Goal: Task Accomplishment & Management: Manage account settings

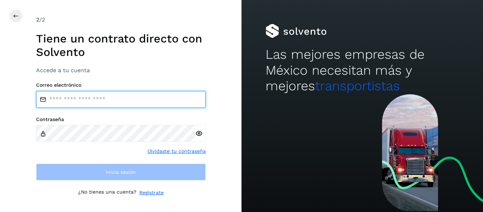
drag, startPoint x: 81, startPoint y: 94, endPoint x: 86, endPoint y: 100, distance: 7.6
click at [81, 94] on input "email" at bounding box center [121, 99] width 170 height 17
type input "**********"
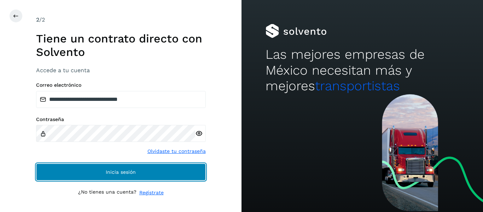
click at [143, 171] on button "Inicia sesión" at bounding box center [121, 171] width 170 height 17
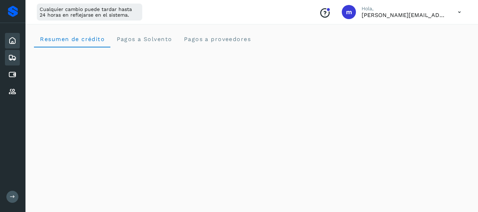
click at [12, 55] on icon at bounding box center [12, 57] width 8 height 8
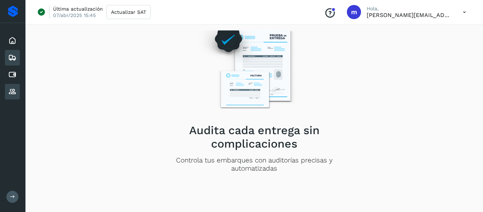
click at [12, 91] on icon at bounding box center [12, 91] width 8 height 8
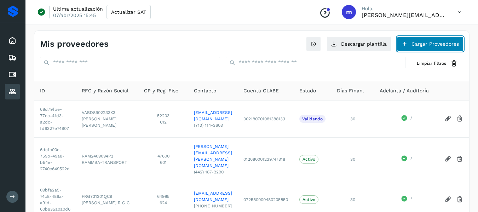
click at [426, 46] on button "Cargar Proveedores" at bounding box center [430, 43] width 67 height 15
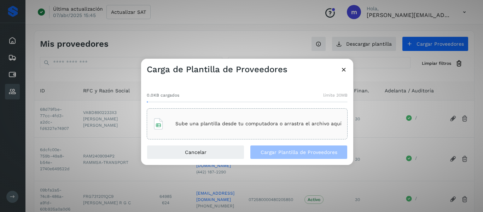
click at [223, 124] on p "Sube una plantilla desde tu computadora o arrastra el archivo aquí" at bounding box center [259, 124] width 166 height 6
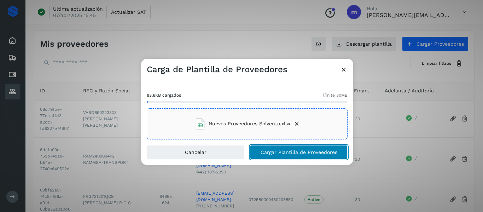
click at [312, 149] on button "Cargar Plantilla de Proveedores" at bounding box center [299, 152] width 98 height 14
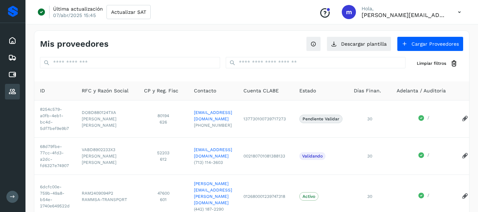
click at [15, 197] on icon at bounding box center [12, 196] width 5 height 5
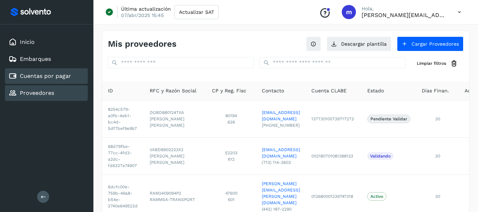
click at [62, 77] on link "Cuentas por pagar" at bounding box center [45, 76] width 51 height 7
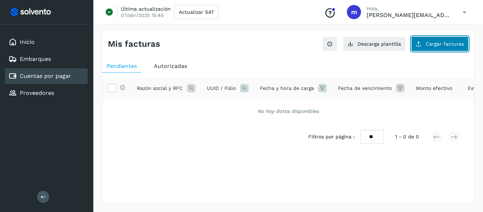
click at [431, 43] on span "Cargar facturas" at bounding box center [445, 43] width 38 height 5
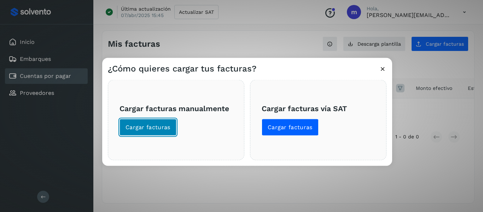
click at [154, 129] on span "Cargar facturas" at bounding box center [148, 127] width 45 height 8
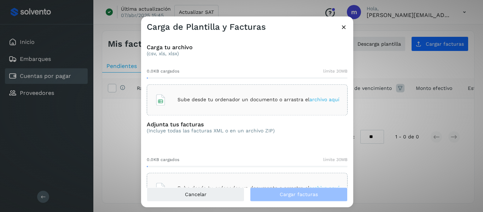
click at [318, 97] on span "archivo aquí" at bounding box center [325, 100] width 30 height 6
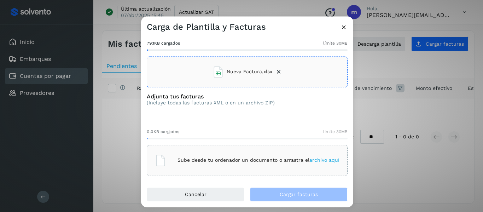
click at [328, 156] on div "Sube desde tu ordenador un documento o arrastra el archivo aquí" at bounding box center [247, 160] width 185 height 19
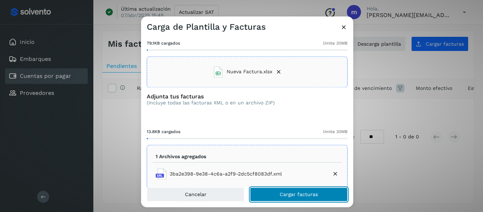
click at [306, 193] on span "Cargar facturas" at bounding box center [299, 194] width 38 height 5
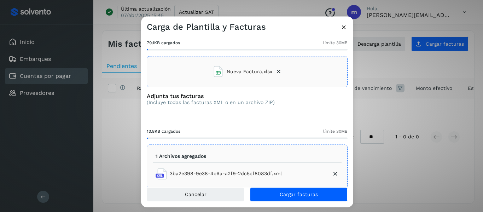
scroll to position [59, 0]
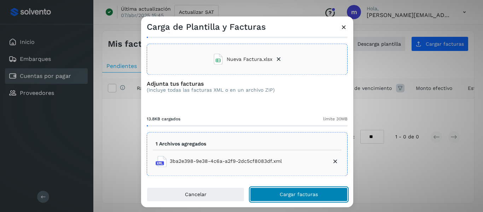
click at [304, 196] on span "Cargar facturas" at bounding box center [299, 194] width 38 height 5
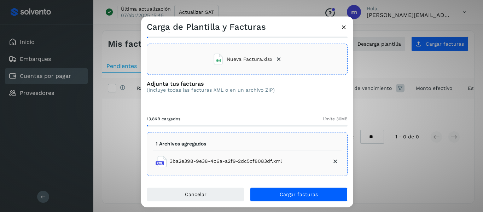
click at [224, 112] on div "13.8KB cargados límite 30MB" at bounding box center [247, 118] width 201 height 16
click at [343, 25] on icon at bounding box center [343, 26] width 7 height 7
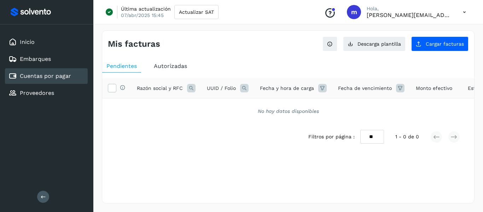
click at [265, 173] on div "Selecciona una fecha" at bounding box center [288, 167] width 372 height 12
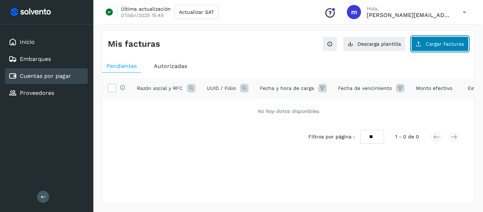
click at [442, 40] on button "Cargar facturas" at bounding box center [440, 43] width 57 height 15
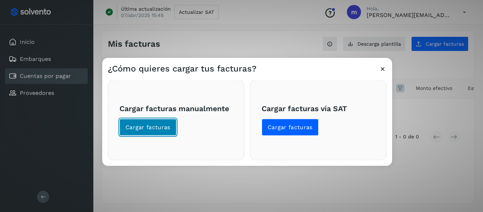
click at [142, 130] on span "Cargar facturas" at bounding box center [148, 127] width 45 height 8
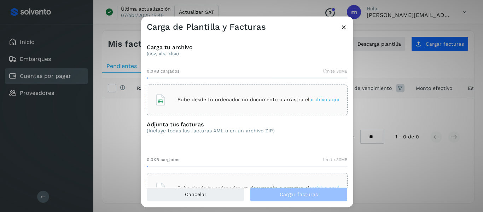
click at [322, 97] on span "archivo aquí" at bounding box center [325, 100] width 30 height 6
click at [178, 128] on p "(Incluye todas las facturas XML o en un archivo ZIP)" at bounding box center [211, 131] width 128 height 6
click at [245, 147] on div "Adjunta tus facturas (Incluye todas las facturas XML o en un archivo ZIP) 0.0KB…" at bounding box center [247, 162] width 201 height 83
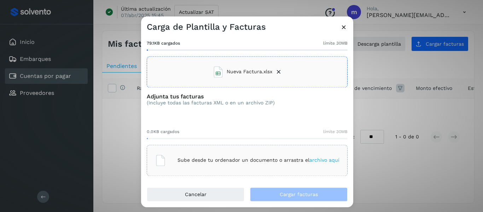
scroll to position [0, 0]
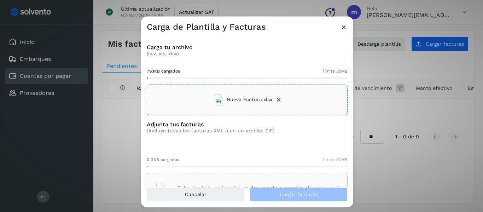
click at [223, 138] on div "Adjunta tus facturas (Incluye todas las facturas XML o en un archivo ZIP)" at bounding box center [211, 130] width 128 height 18
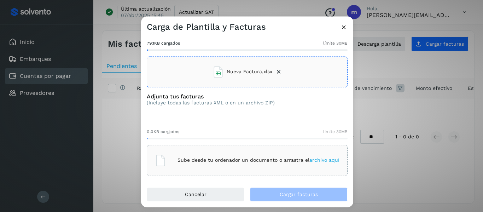
click at [329, 158] on span "archivo aquí" at bounding box center [325, 160] width 30 height 6
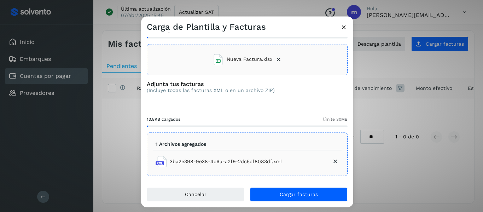
scroll to position [40, 0]
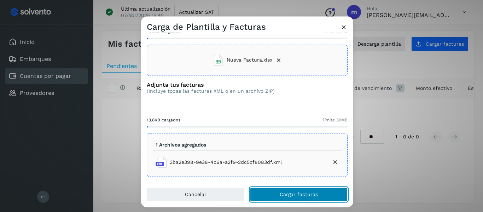
click at [303, 192] on span "Cargar facturas" at bounding box center [299, 194] width 38 height 5
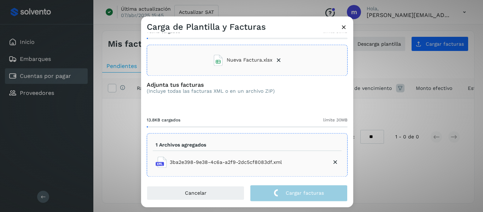
scroll to position [59, 0]
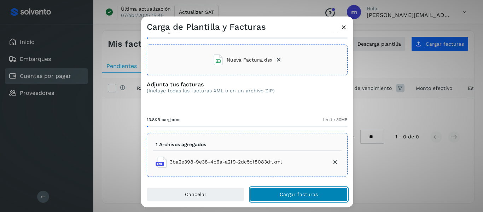
click at [303, 194] on span "Cargar facturas" at bounding box center [299, 194] width 38 height 5
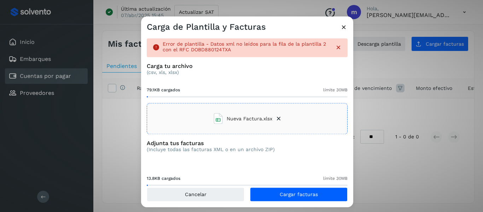
scroll to position [59, 0]
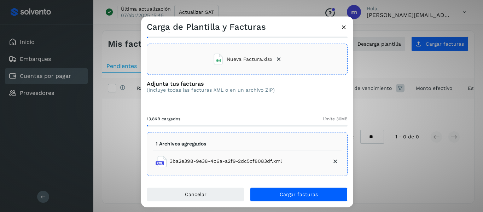
click at [332, 159] on icon at bounding box center [335, 161] width 7 height 7
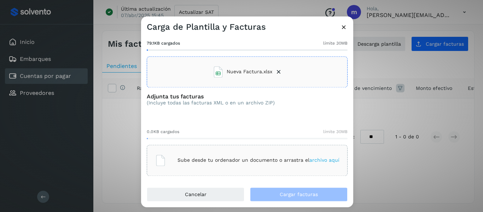
scroll to position [28, 0]
click at [318, 159] on span "archivo aquí" at bounding box center [325, 160] width 30 height 6
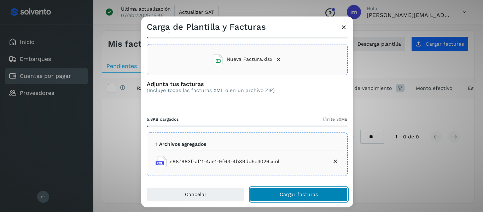
click at [297, 190] on button "Cargar facturas" at bounding box center [299, 194] width 98 height 14
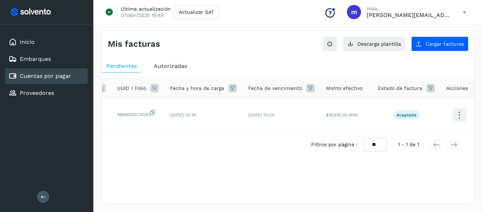
scroll to position [0, 0]
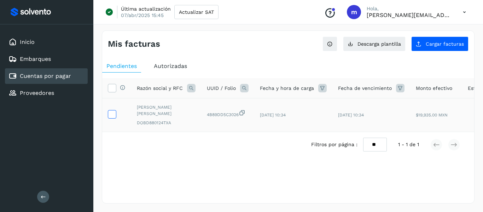
click at [110, 112] on icon at bounding box center [111, 113] width 7 height 7
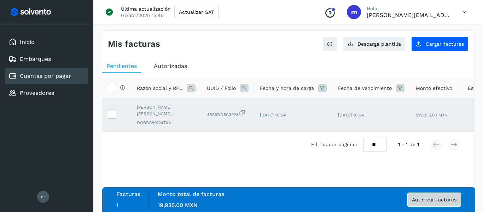
click at [431, 199] on span "Autorizar facturas" at bounding box center [434, 199] width 45 height 5
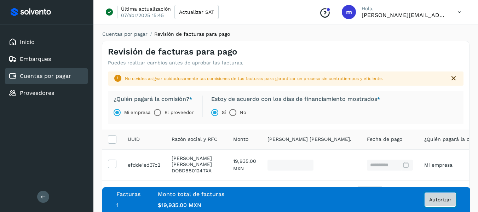
click at [441, 198] on span "Autorizar" at bounding box center [440, 199] width 22 height 5
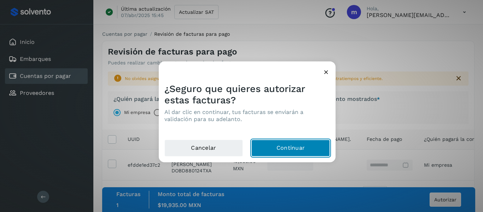
click at [291, 150] on button "Continuar" at bounding box center [291, 147] width 79 height 17
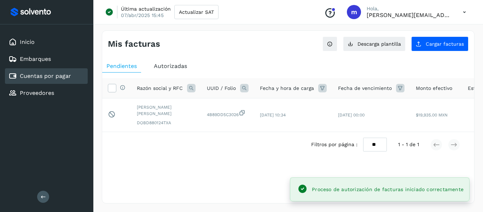
drag, startPoint x: 220, startPoint y: 134, endPoint x: 246, endPoint y: 133, distance: 25.2
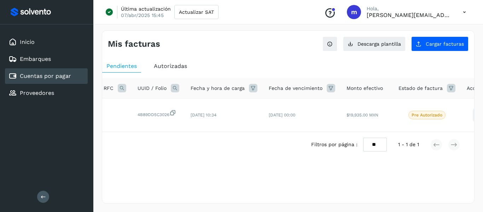
scroll to position [0, 90]
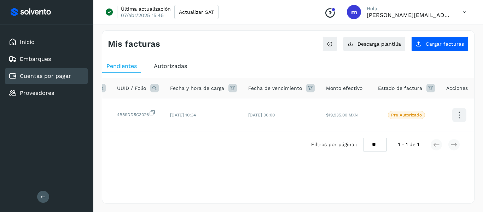
drag, startPoint x: 364, startPoint y: 138, endPoint x: 138, endPoint y: 139, distance: 226.1
click at [138, 139] on div "Filtros por página : ** ** ** 1 - 1 de 1" at bounding box center [288, 144] width 372 height 25
click at [235, 169] on div "Selecciona una fecha" at bounding box center [288, 163] width 372 height 12
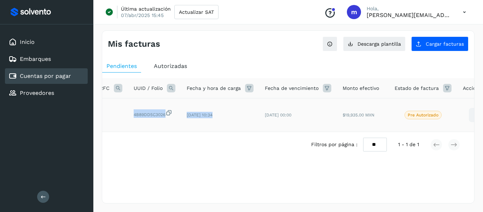
drag, startPoint x: 242, startPoint y: 131, endPoint x: 107, endPoint y: 127, distance: 135.6
click at [107, 127] on tr "Pendiente de autorización final por el usuario autorizador. DAVID DOMINGUEZ BEL…" at bounding box center [262, 115] width 466 height 34
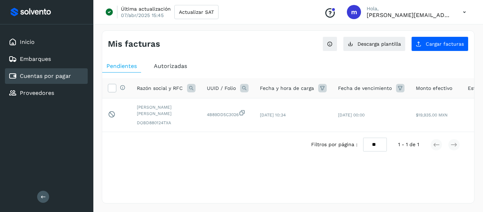
drag, startPoint x: 156, startPoint y: 161, endPoint x: 153, endPoint y: 175, distance: 14.6
click at [156, 157] on div "Filtros por página : ** ** ** 1 - 1 de 1" at bounding box center [288, 144] width 372 height 25
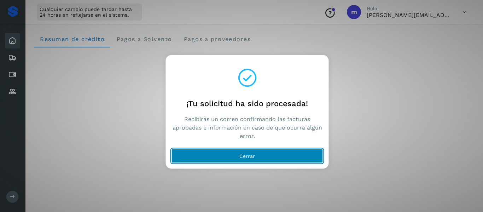
click at [250, 157] on span "Cerrar" at bounding box center [248, 155] width 16 height 5
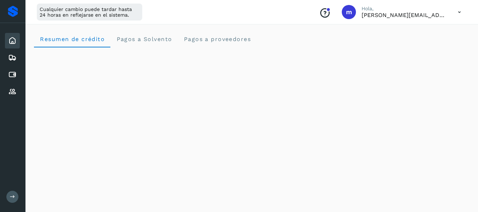
click at [12, 194] on icon at bounding box center [12, 196] width 5 height 5
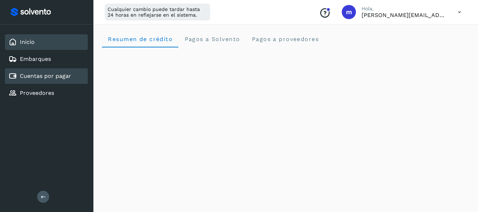
click at [48, 71] on div "Cuentas por pagar" at bounding box center [46, 76] width 83 height 16
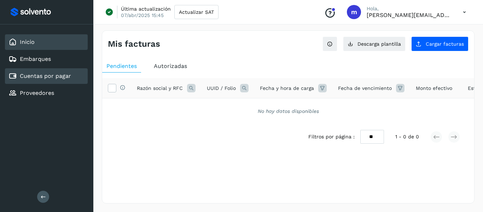
click at [36, 43] on div "Inicio" at bounding box center [46, 42] width 83 height 16
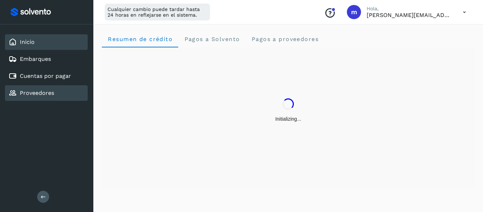
click at [51, 93] on link "Proveedores" at bounding box center [37, 93] width 34 height 7
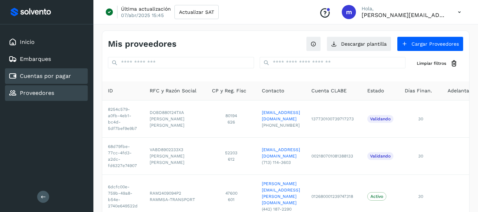
click at [44, 77] on link "Cuentas por pagar" at bounding box center [45, 76] width 51 height 7
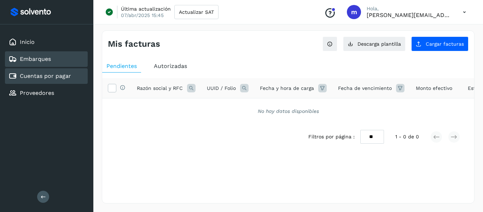
click at [32, 56] on link "Embarques" at bounding box center [35, 59] width 31 height 7
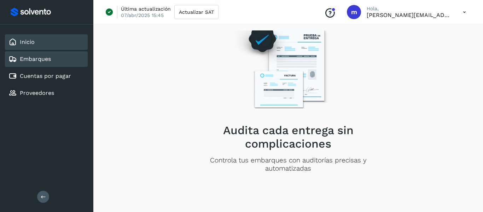
click at [22, 38] on div "Inicio" at bounding box center [46, 42] width 83 height 16
